Goal: Task Accomplishment & Management: Use online tool/utility

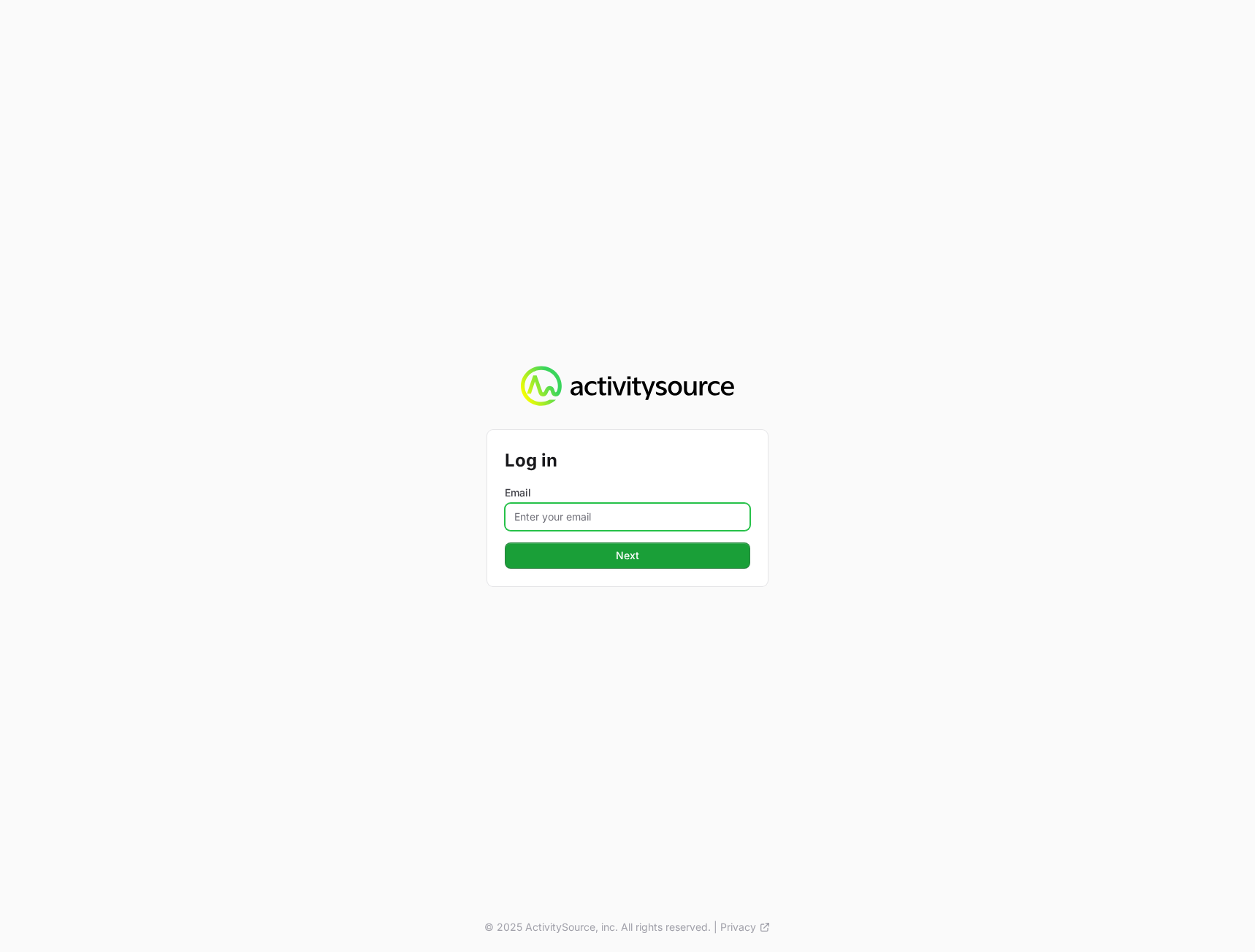
click at [595, 518] on input "Email" at bounding box center [627, 517] width 246 height 27
click at [505, 542] on button "Next" at bounding box center [627, 555] width 246 height 27
type input "[PERSON_NAME][EMAIL_ADDRESS][DOMAIN_NAME]"
click at [505, 542] on button "Next" at bounding box center [627, 555] width 246 height 27
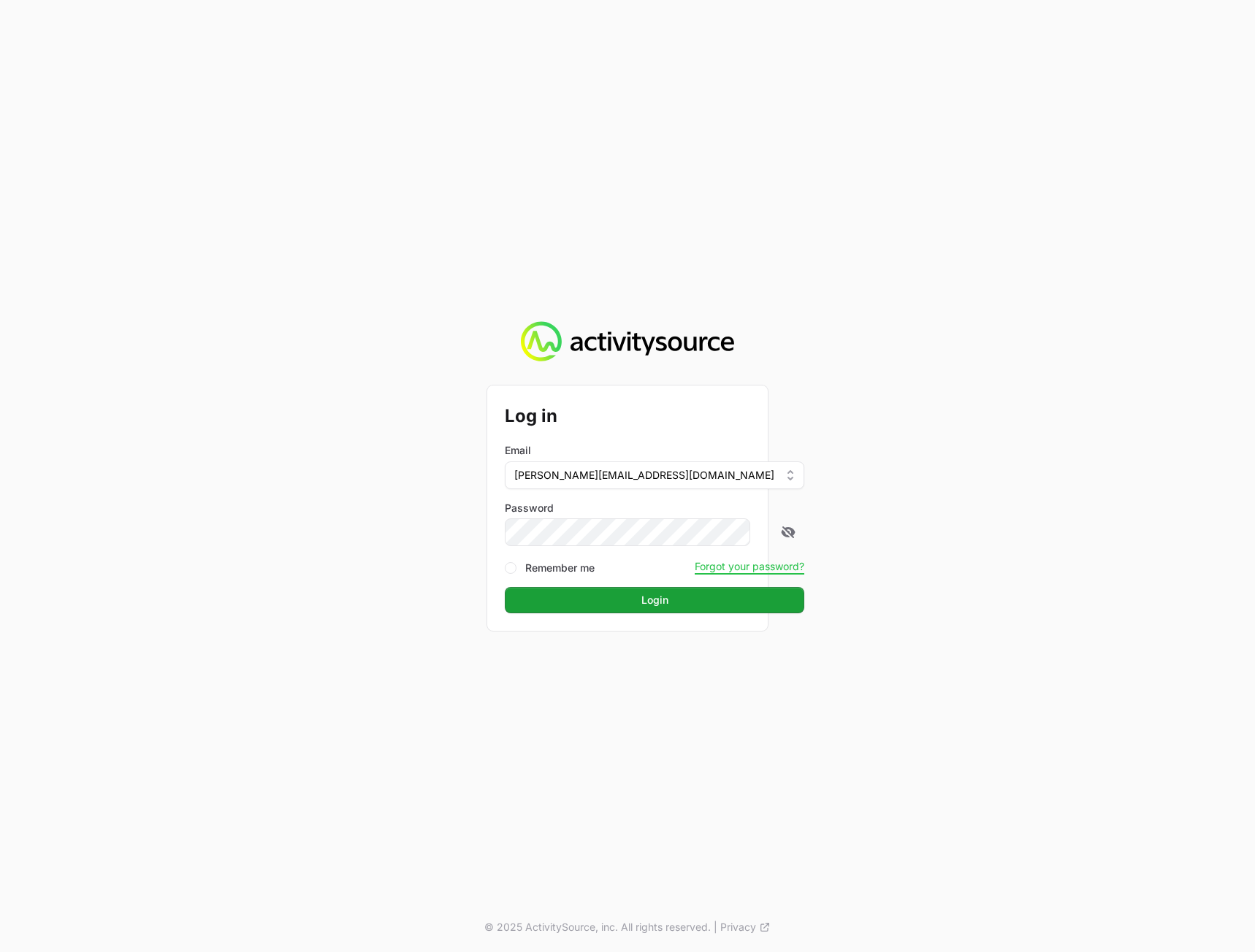
drag, startPoint x: 955, startPoint y: 571, endPoint x: 926, endPoint y: 575, distance: 29.3
click at [952, 571] on div "Log in Email [PERSON_NAME][EMAIL_ADDRESS][DOMAIN_NAME] Password Remember me For…" at bounding box center [627, 476] width 1255 height 952
click at [729, 585] on form "Log in Email [PERSON_NAME][EMAIL_ADDRESS][DOMAIN_NAME] Password Remember me For…" at bounding box center [627, 508] width 246 height 210
click at [725, 601] on button "Login" at bounding box center [654, 600] width 299 height 27
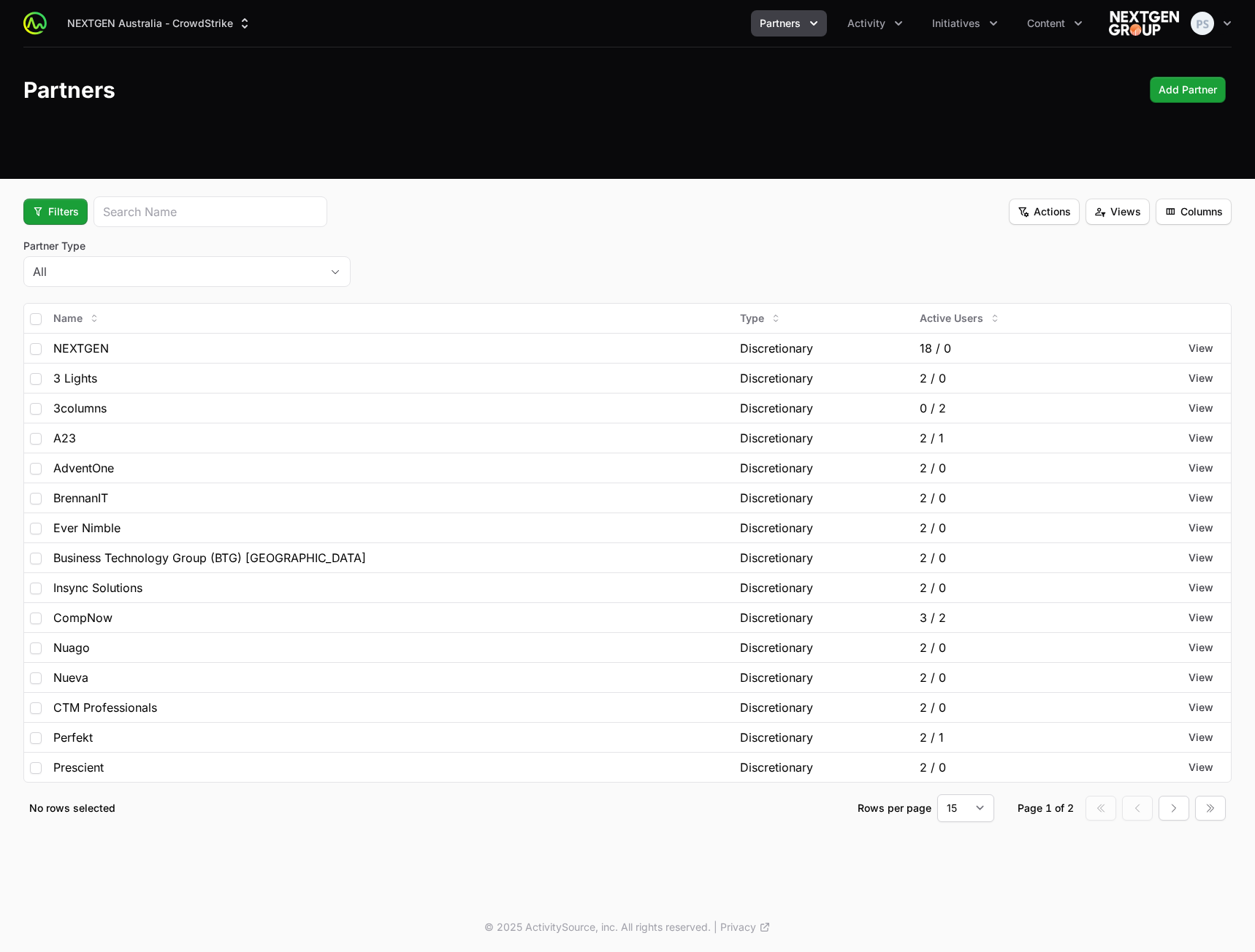
click at [513, 209] on div "Filters Actions Views Columns" at bounding box center [627, 212] width 1208 height 31
click at [873, 12] on button "Activity" at bounding box center [875, 23] width 73 height 27
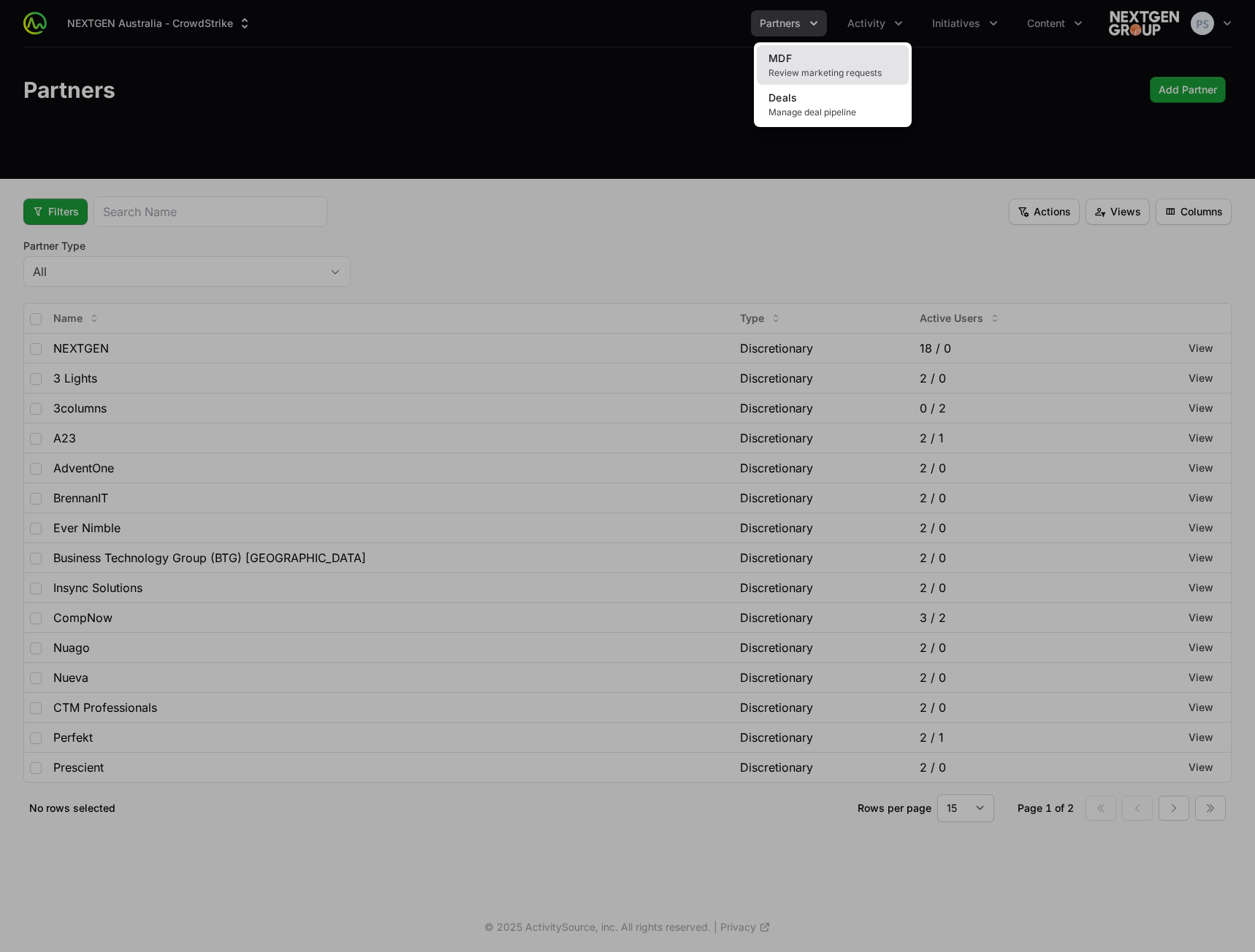
click at [832, 68] on span "Review marketing requests" at bounding box center [832, 72] width 129 height 12
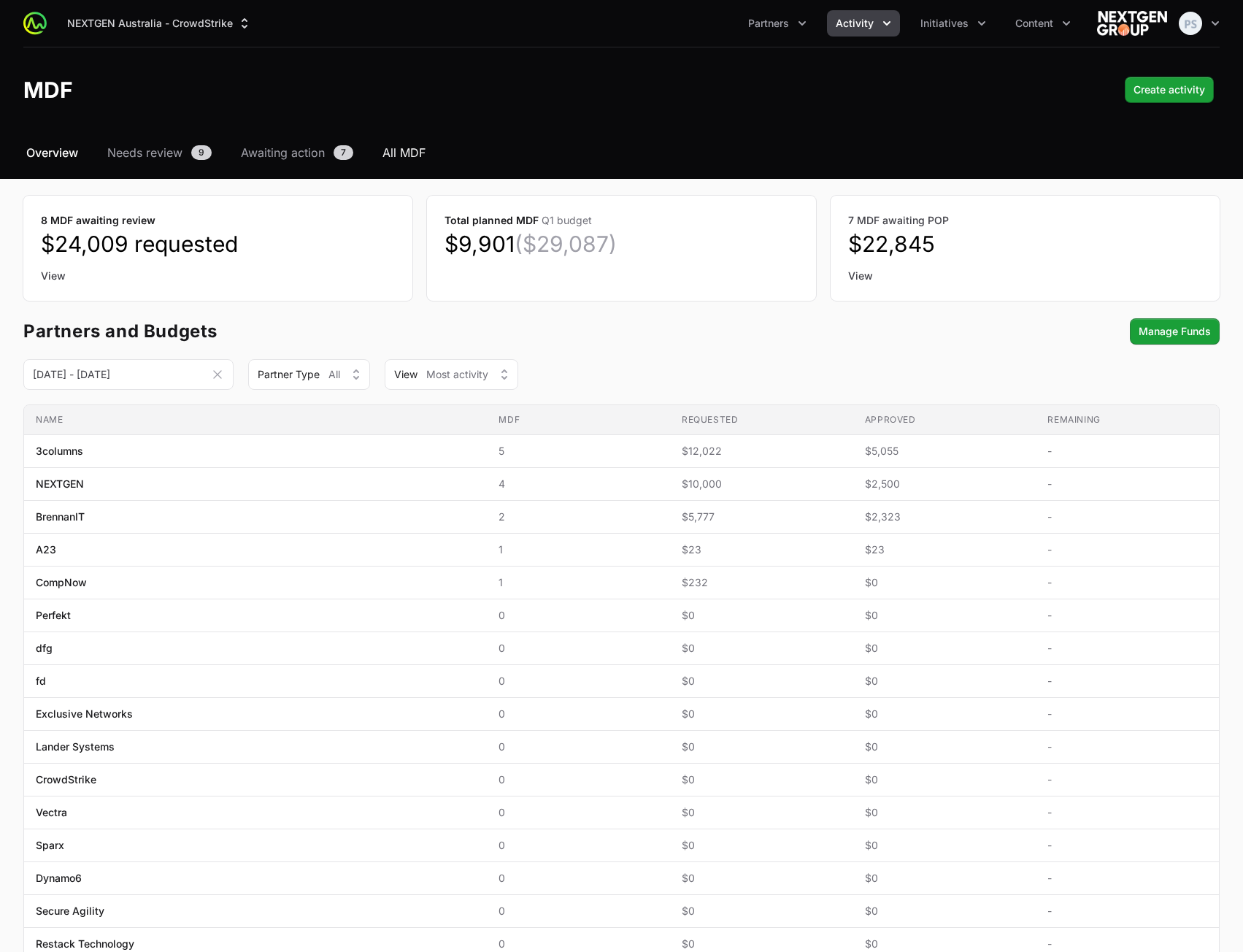
click at [408, 152] on span "All MDF" at bounding box center [404, 153] width 43 height 18
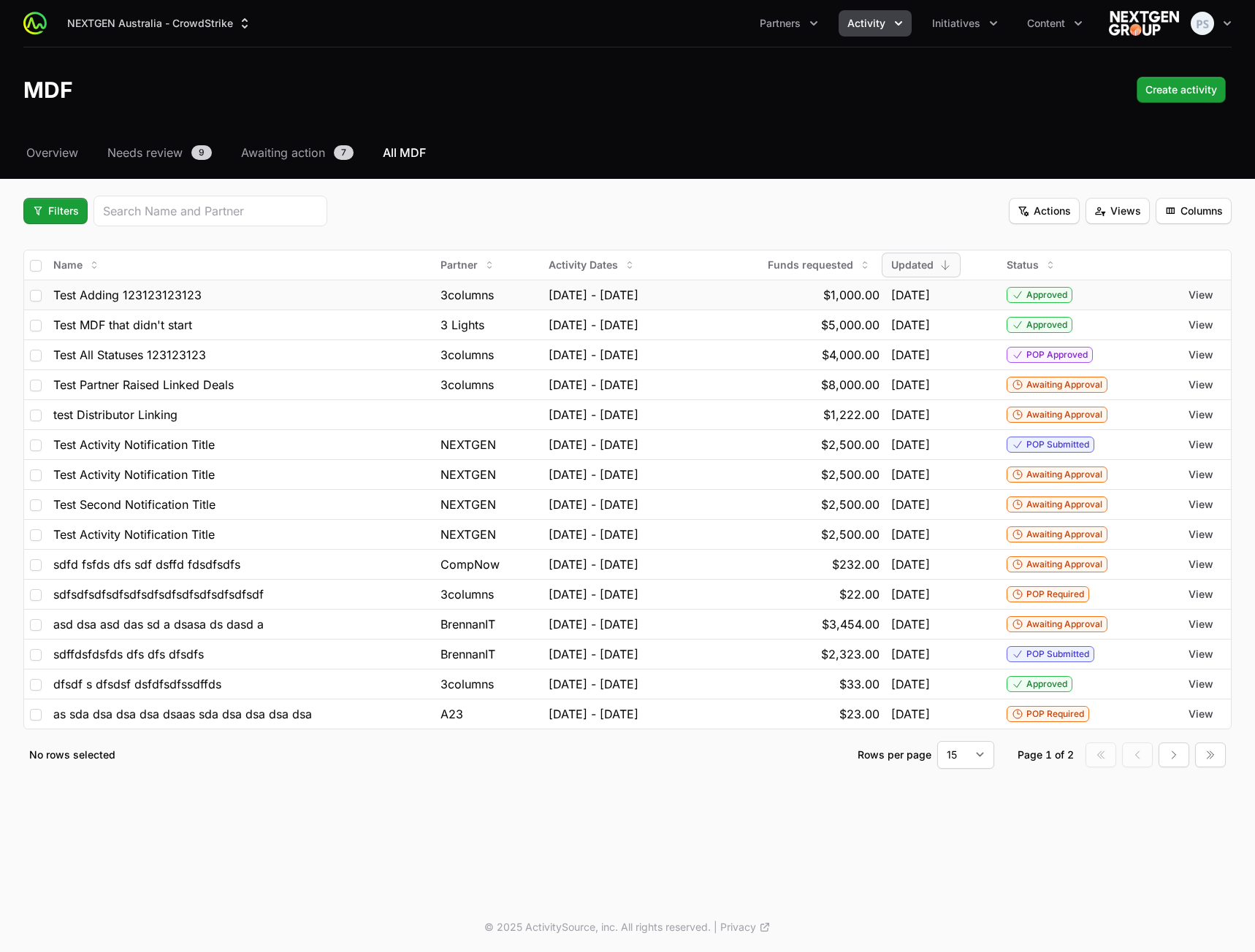
click at [477, 291] on div "3columns" at bounding box center [489, 295] width 97 height 18
click at [1203, 295] on span "View" at bounding box center [1200, 295] width 25 height 14
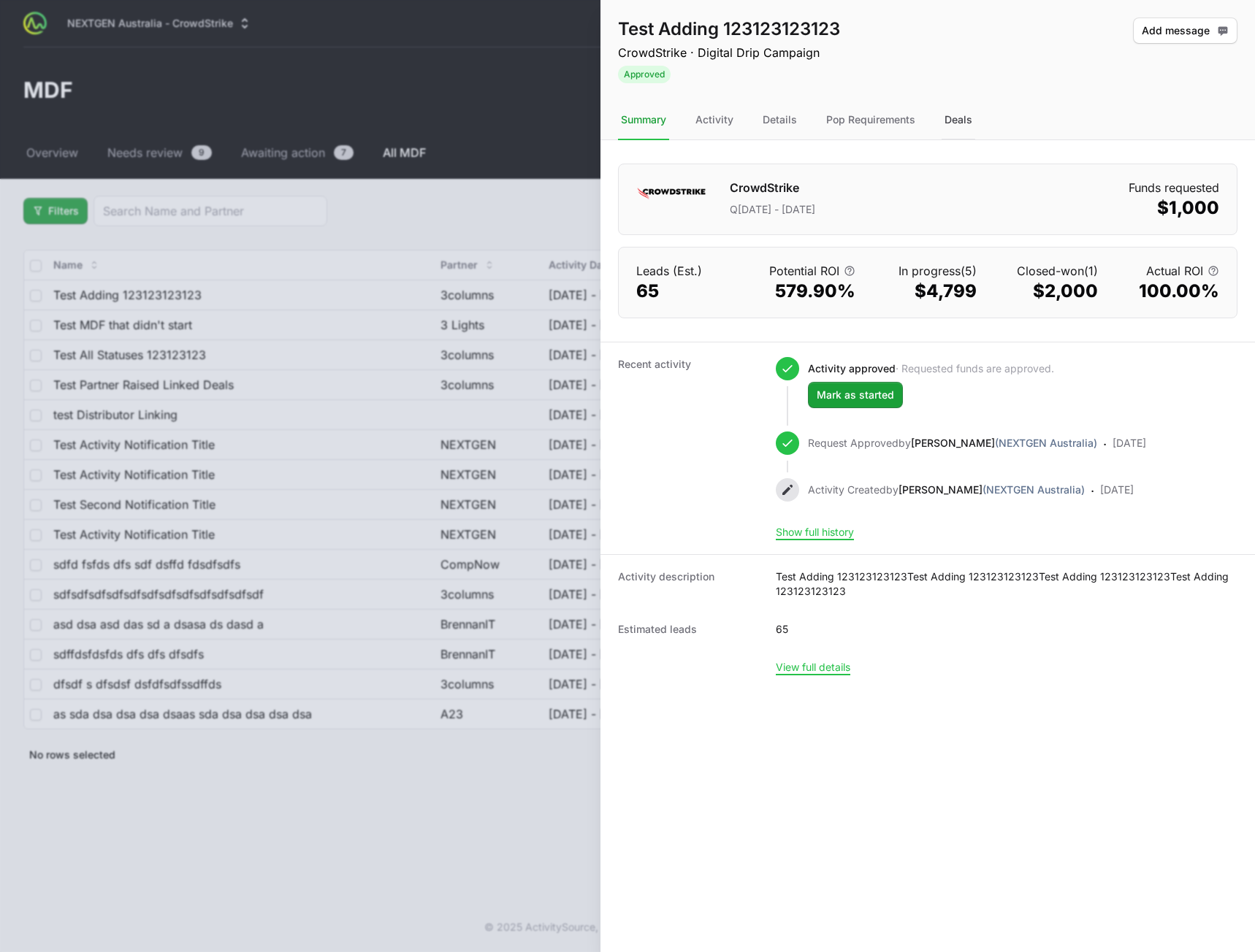
click at [956, 117] on div "Deals" at bounding box center [959, 120] width 34 height 39
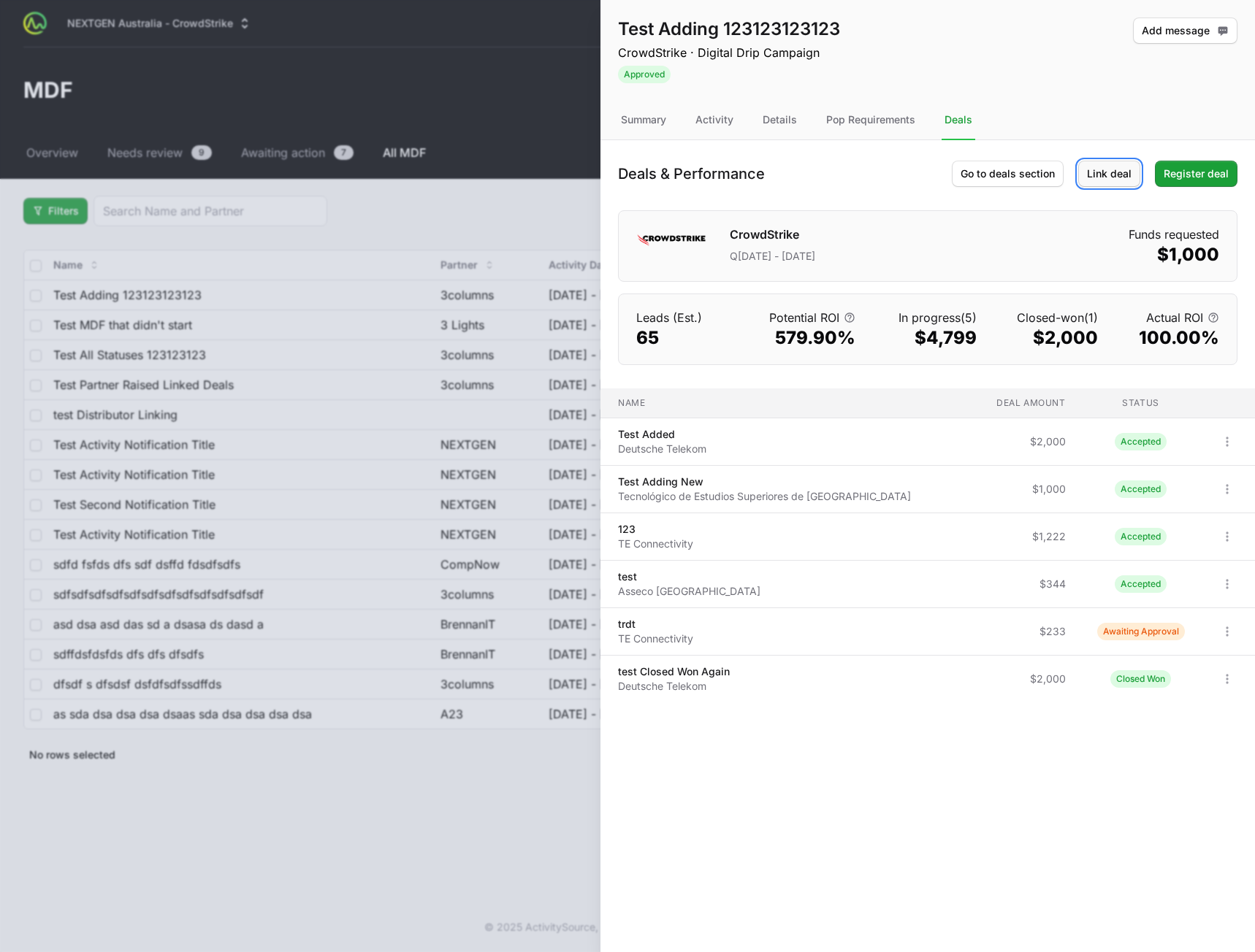
click at [1123, 179] on span "Link deal" at bounding box center [1108, 174] width 44 height 18
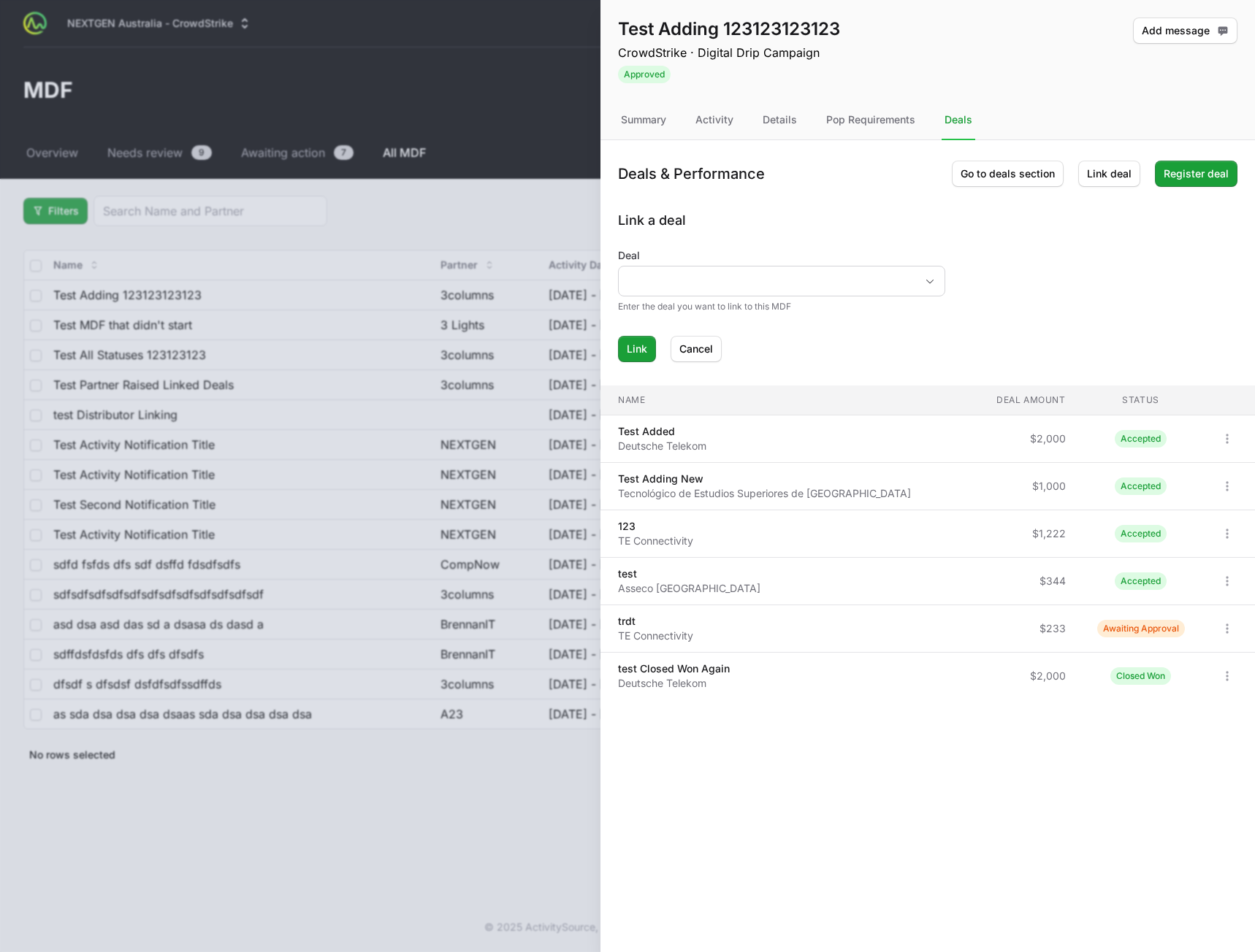
click at [840, 269] on div "Deal" at bounding box center [782, 272] width 327 height 48
click at [830, 282] on input "Deal" at bounding box center [766, 281] width 296 height 29
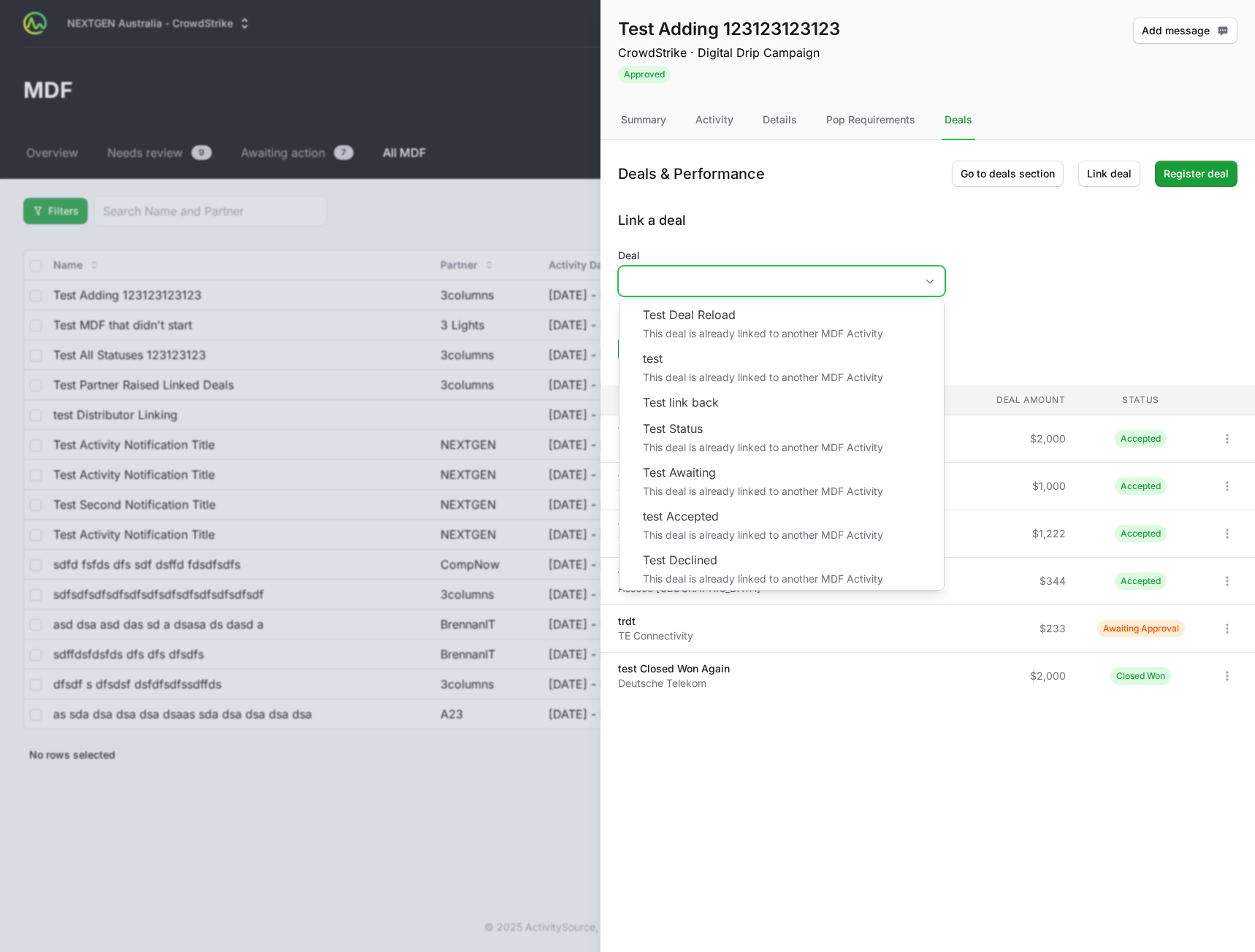
scroll to position [588, 0]
click at [1091, 321] on form "Deal [PERSON_NAME] sd asdsa dsa ds a This deal is already linked to another MDF…" at bounding box center [927, 305] width 619 height 114
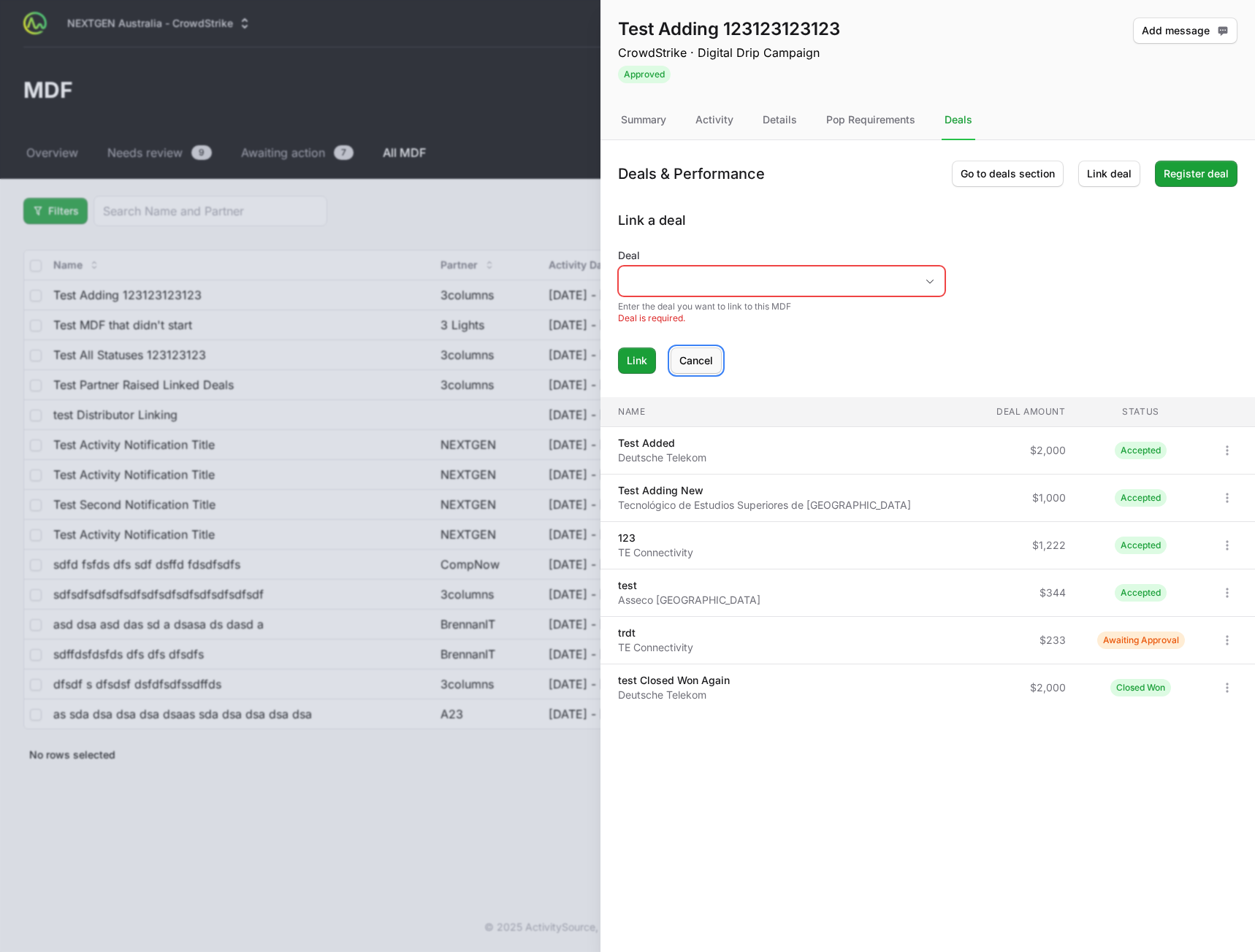
click at [703, 366] on span "Cancel" at bounding box center [696, 361] width 34 height 18
